Goal: Navigation & Orientation: Find specific page/section

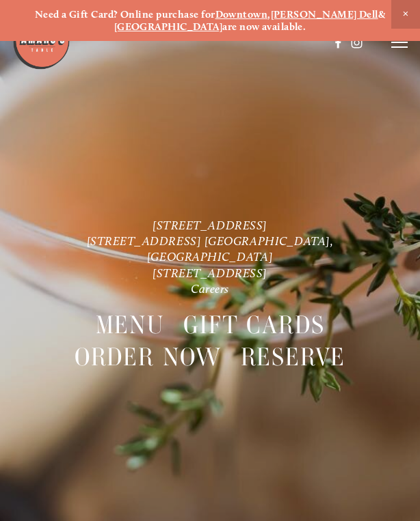
scroll to position [-53, 0]
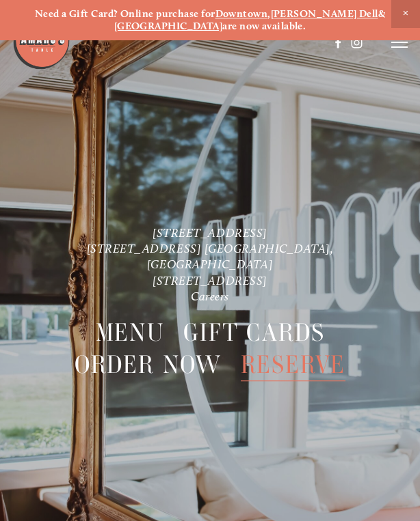
scroll to position [0, 0]
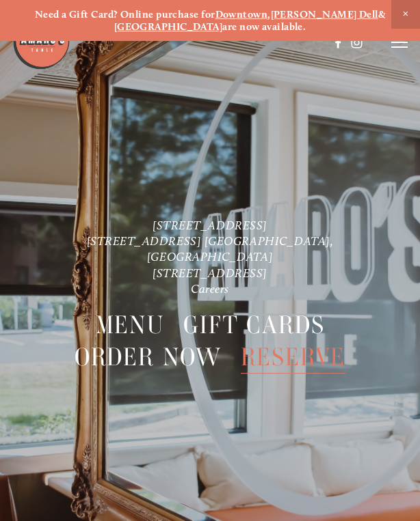
click at [396, 46] on icon at bounding box center [399, 42] width 16 height 12
click at [403, 40] on div "Need a Gift Card? Online purchase for Downtown , [PERSON_NAME][GEOGRAPHIC_DATA]…" at bounding box center [210, 20] width 420 height 41
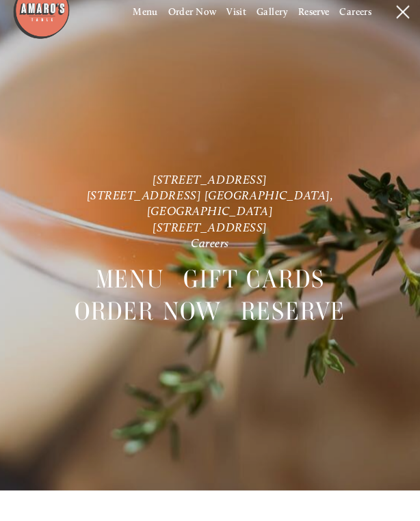
scroll to position [40, 0]
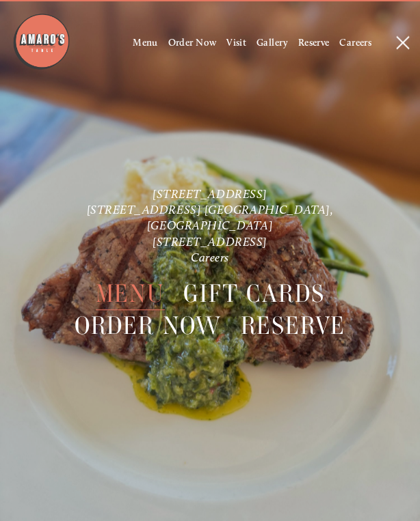
click at [137, 281] on span "Menu" at bounding box center [130, 293] width 69 height 32
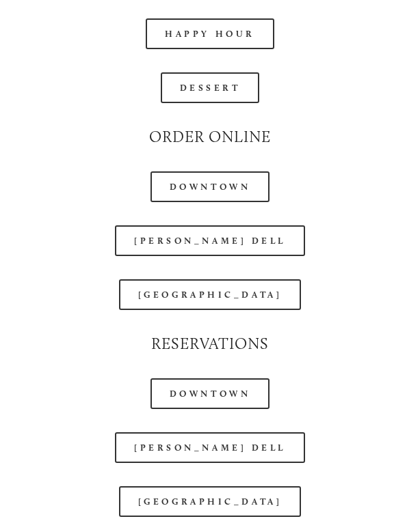
scroll to position [1414, 0]
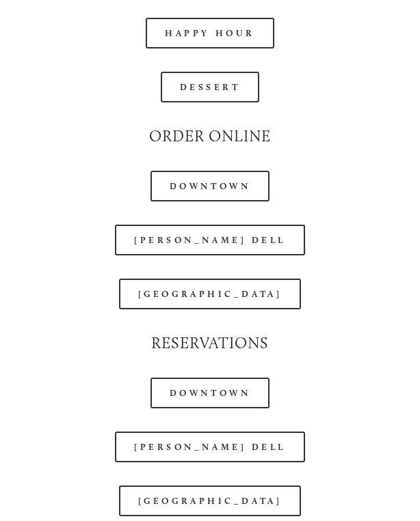
click at [230, 226] on link "[PERSON_NAME] Dell" at bounding box center [210, 240] width 190 height 31
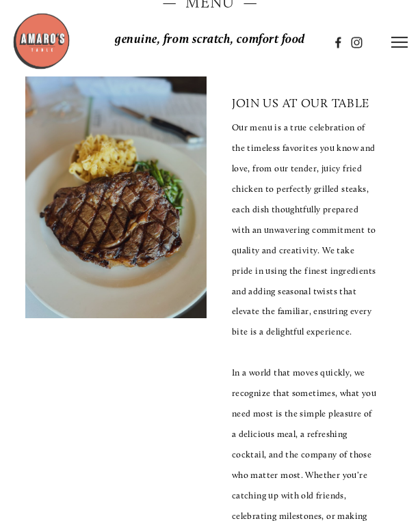
scroll to position [0, 0]
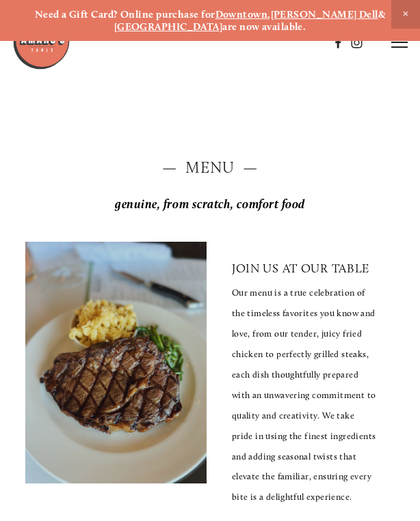
click at [398, 38] on div "Need a Gift Card? Online purchase for Downtown , [PERSON_NAME][GEOGRAPHIC_DATA]…" at bounding box center [210, 20] width 420 height 41
click at [403, 42] on line at bounding box center [399, 42] width 16 height 0
click at [245, 38] on div "Need a Gift Card? Online purchase for Downtown , [PERSON_NAME][GEOGRAPHIC_DATA]…" at bounding box center [210, 20] width 420 height 41
click at [239, 39] on div "Need a Gift Card? Online purchase for Downtown , [PERSON_NAME][GEOGRAPHIC_DATA]…" at bounding box center [210, 20] width 420 height 41
click at [242, 40] on div "Need a Gift Card? Online purchase for Downtown , [PERSON_NAME][GEOGRAPHIC_DATA]…" at bounding box center [210, 20] width 420 height 41
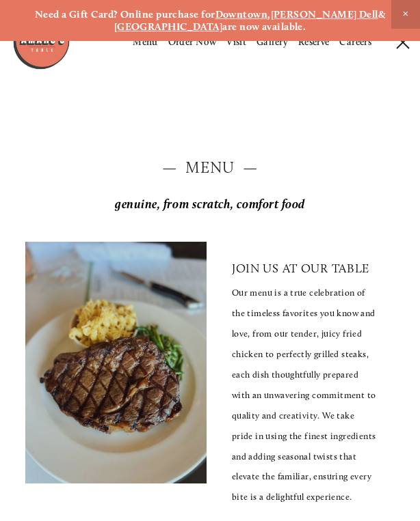
click at [411, 37] on div "Need a Gift Card? Online purchase for Downtown , [PERSON_NAME][GEOGRAPHIC_DATA]…" at bounding box center [210, 20] width 420 height 41
click at [406, 6] on span "Close Announcement" at bounding box center [405, 14] width 29 height 29
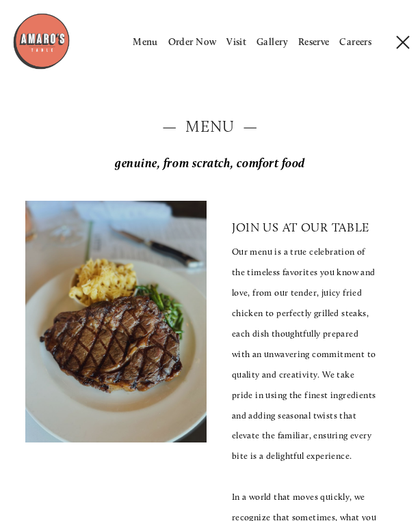
click at [239, 39] on span "Visit" at bounding box center [236, 42] width 20 height 12
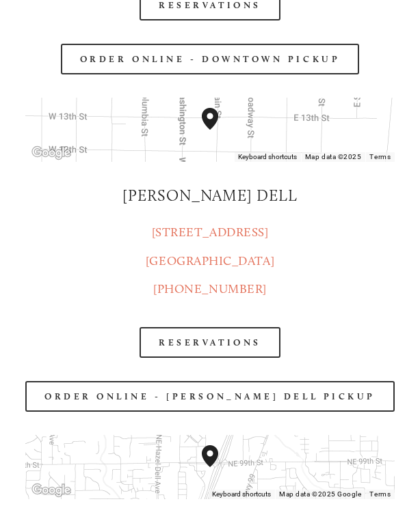
scroll to position [1554, 0]
